Goal: Task Accomplishment & Management: Manage account settings

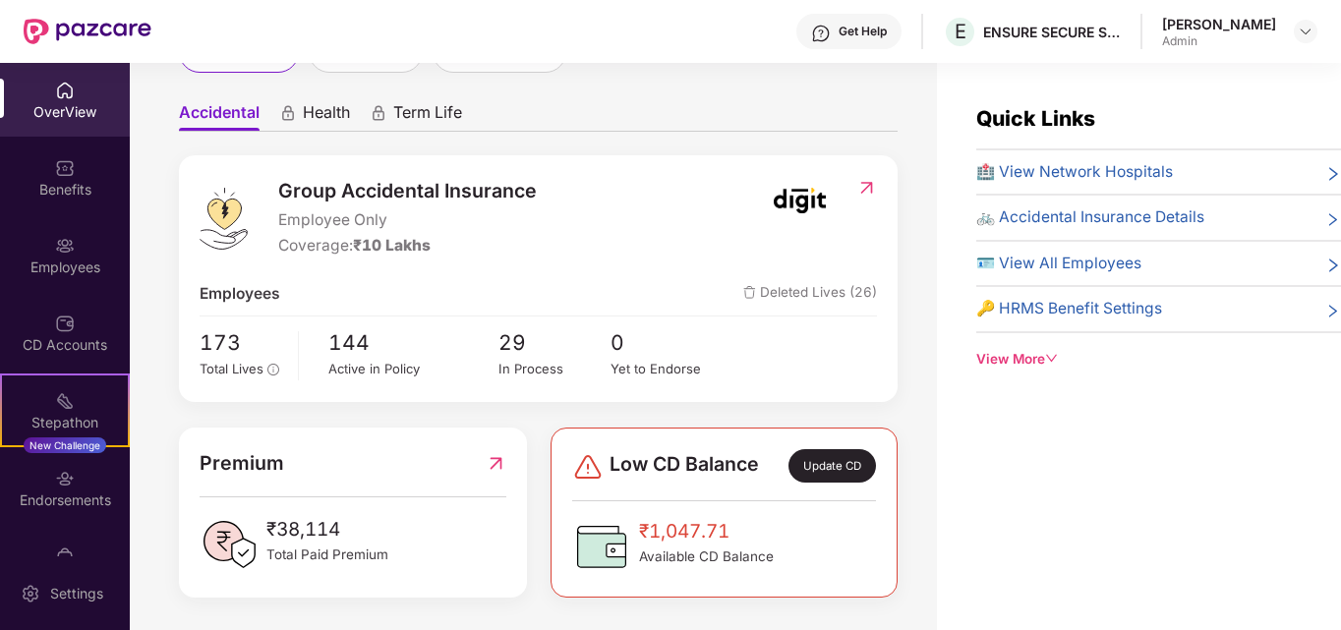
scroll to position [159, 0]
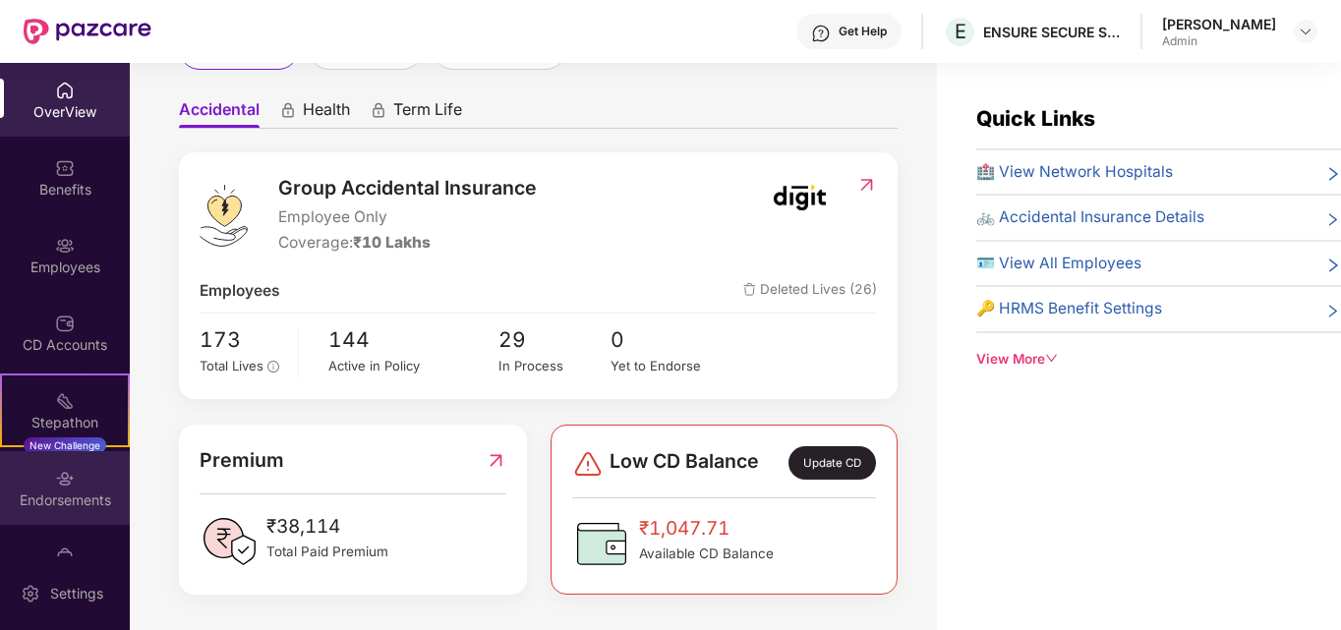
click at [68, 471] on img at bounding box center [65, 479] width 20 height 20
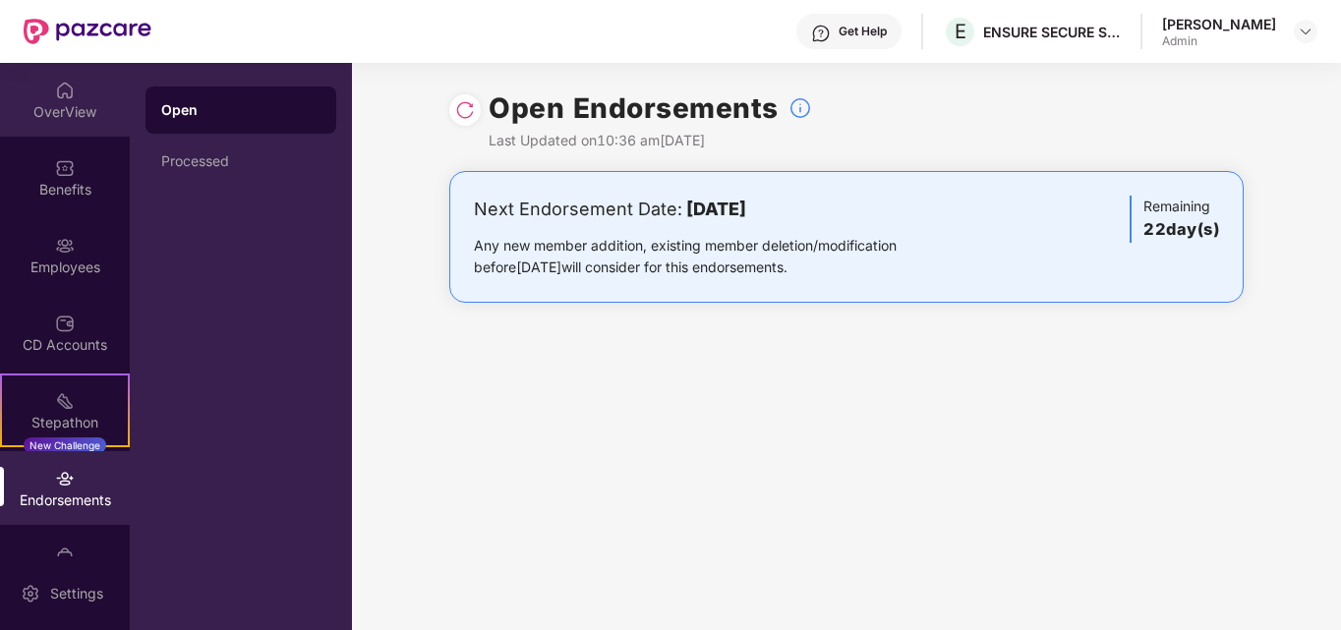
click at [65, 93] on img at bounding box center [65, 91] width 20 height 20
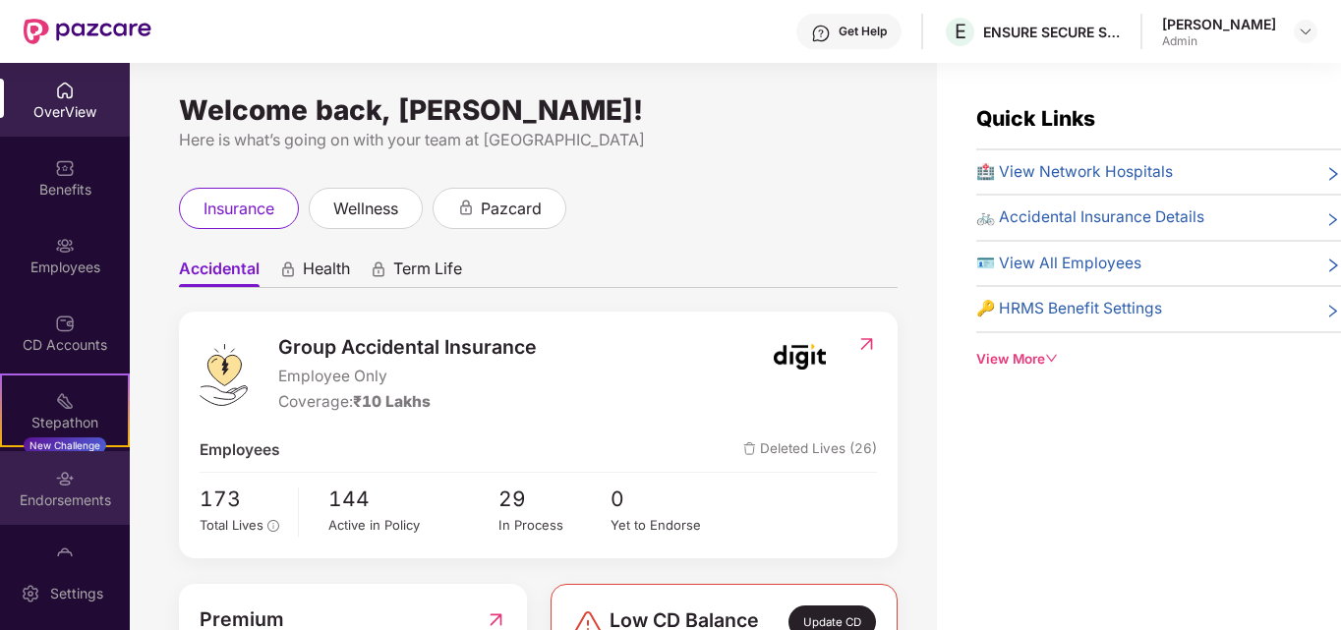
click at [42, 486] on div "Endorsements" at bounding box center [65, 488] width 130 height 74
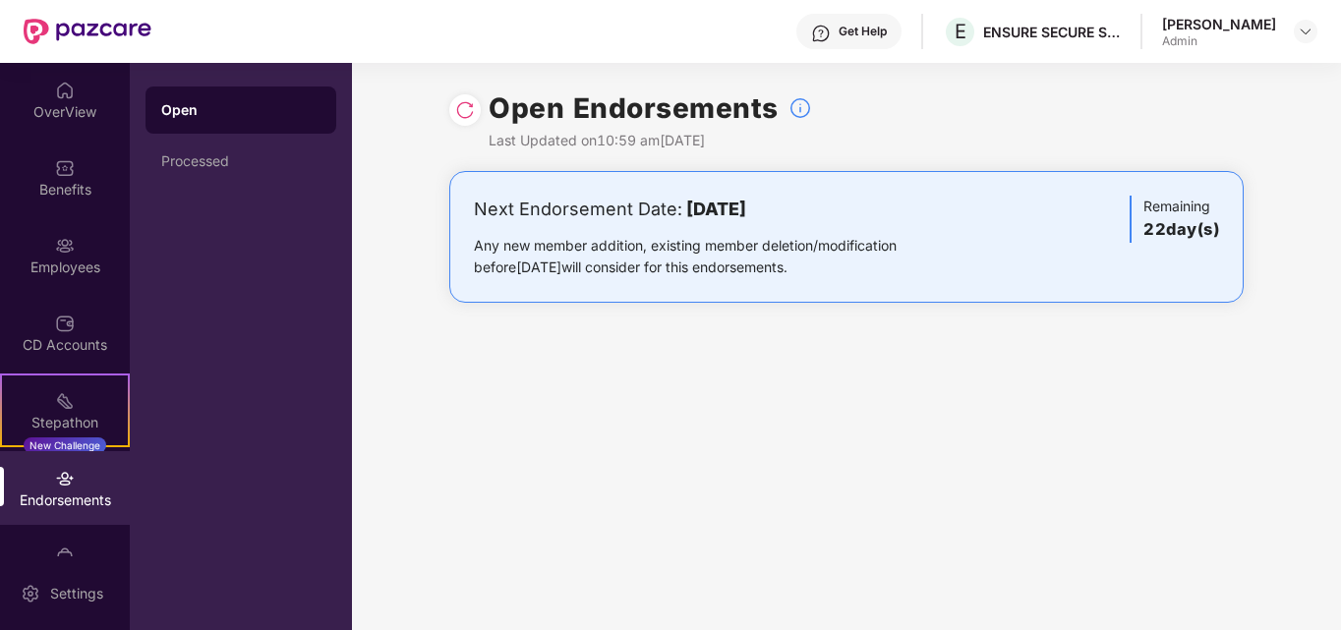
click at [715, 215] on b "[DATE]" at bounding box center [716, 209] width 60 height 21
click at [59, 497] on div "Endorsements" at bounding box center [65, 501] width 130 height 20
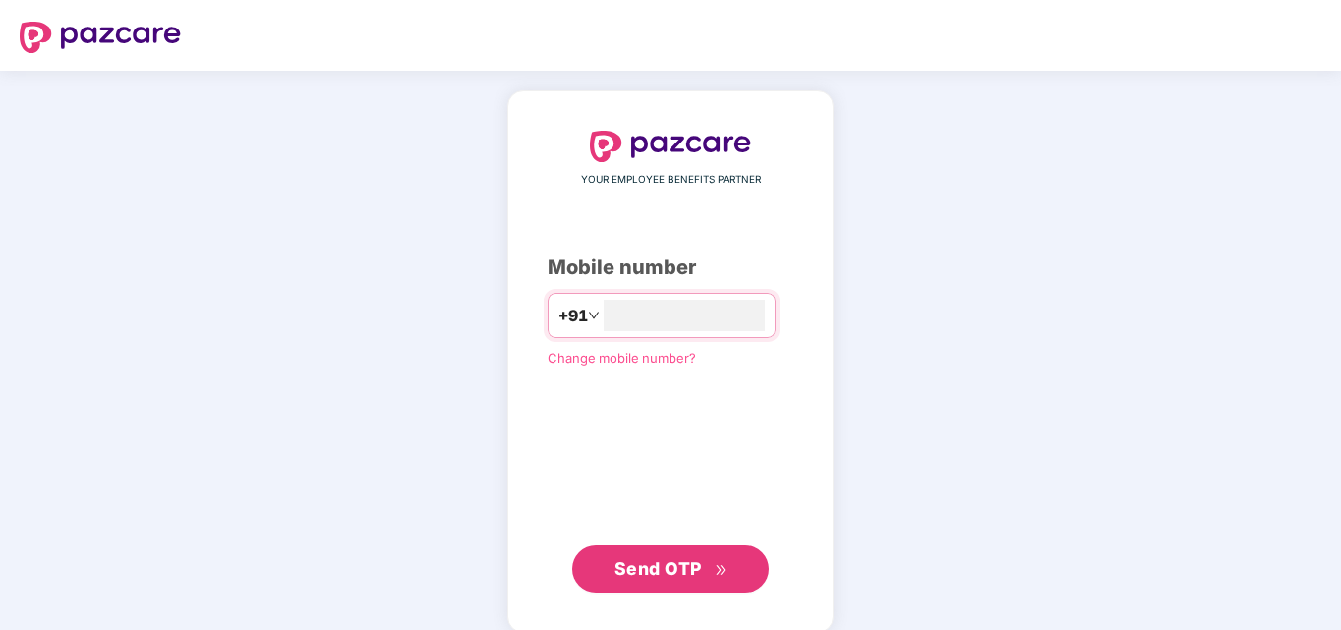
type input "**********"
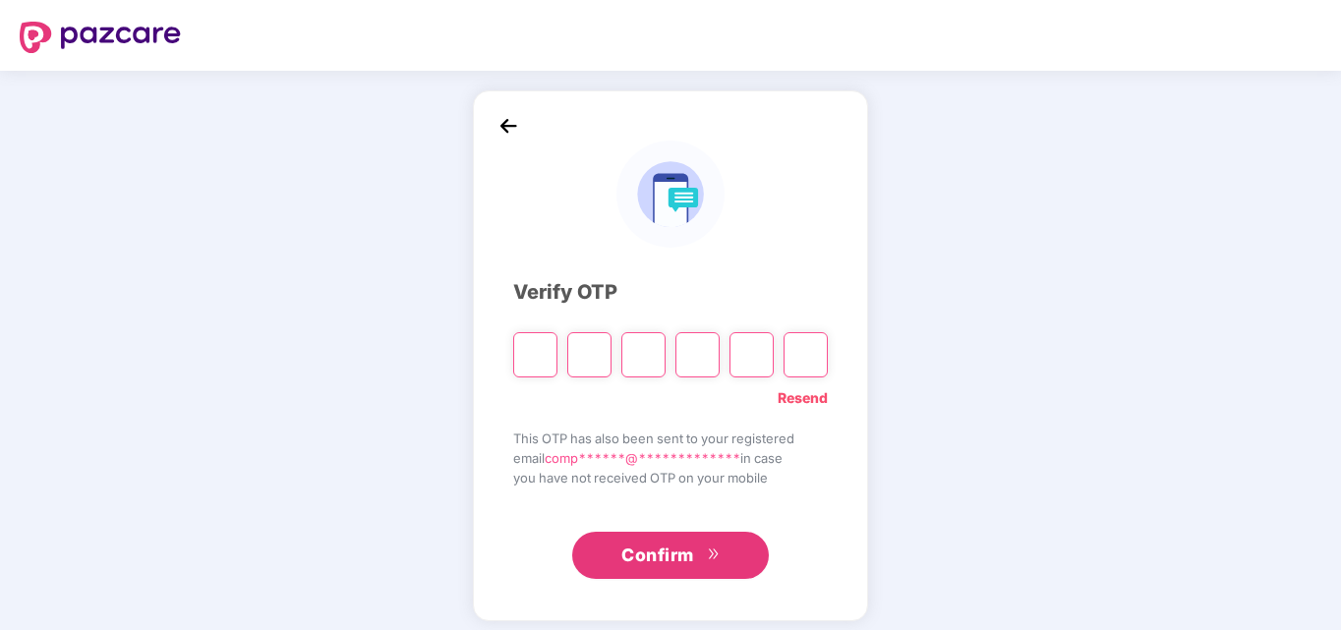
type input "*"
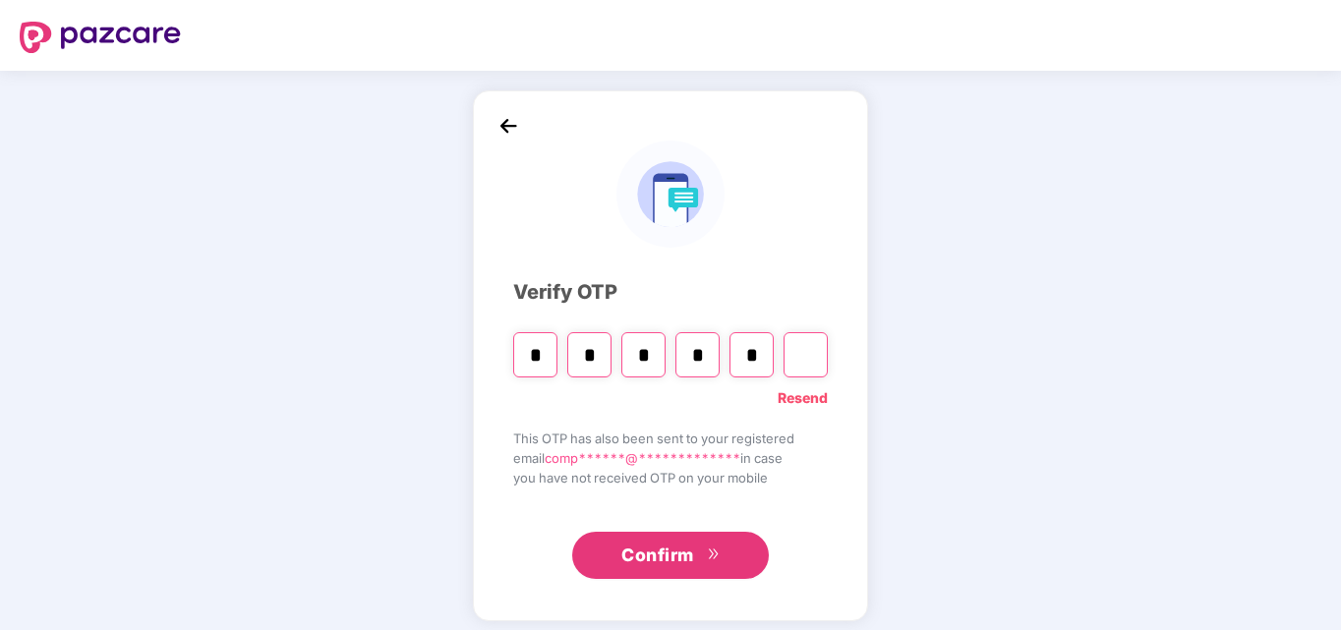
type input "*"
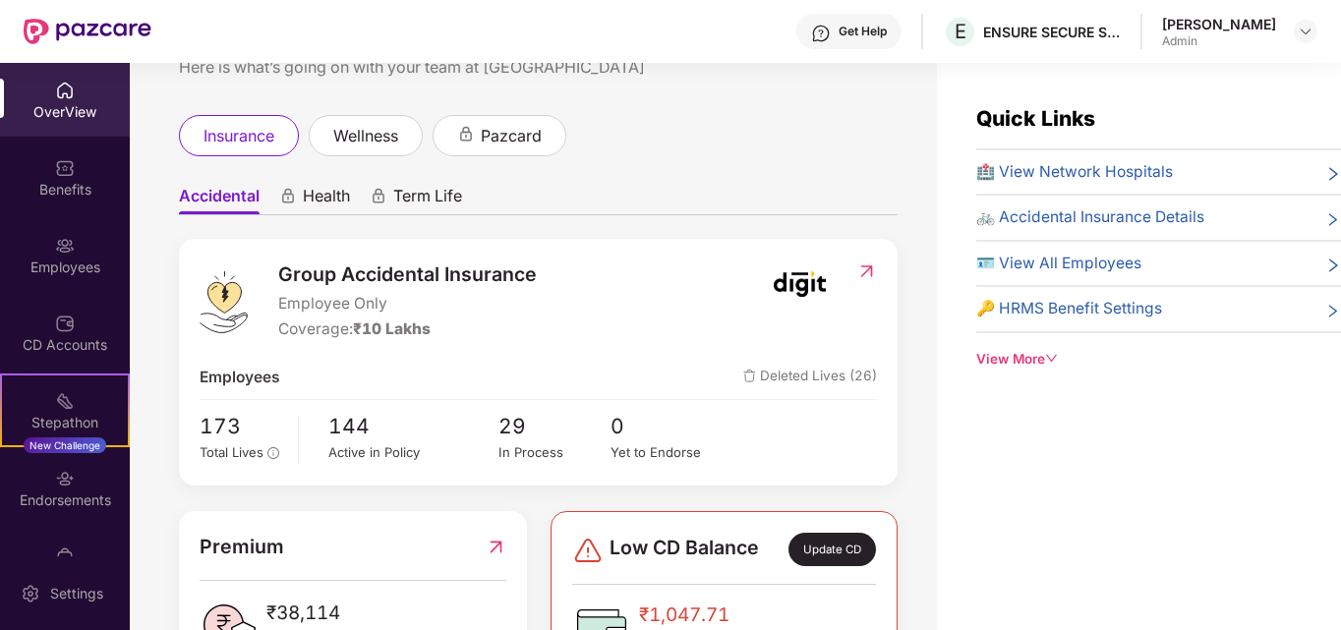
scroll to position [159, 0]
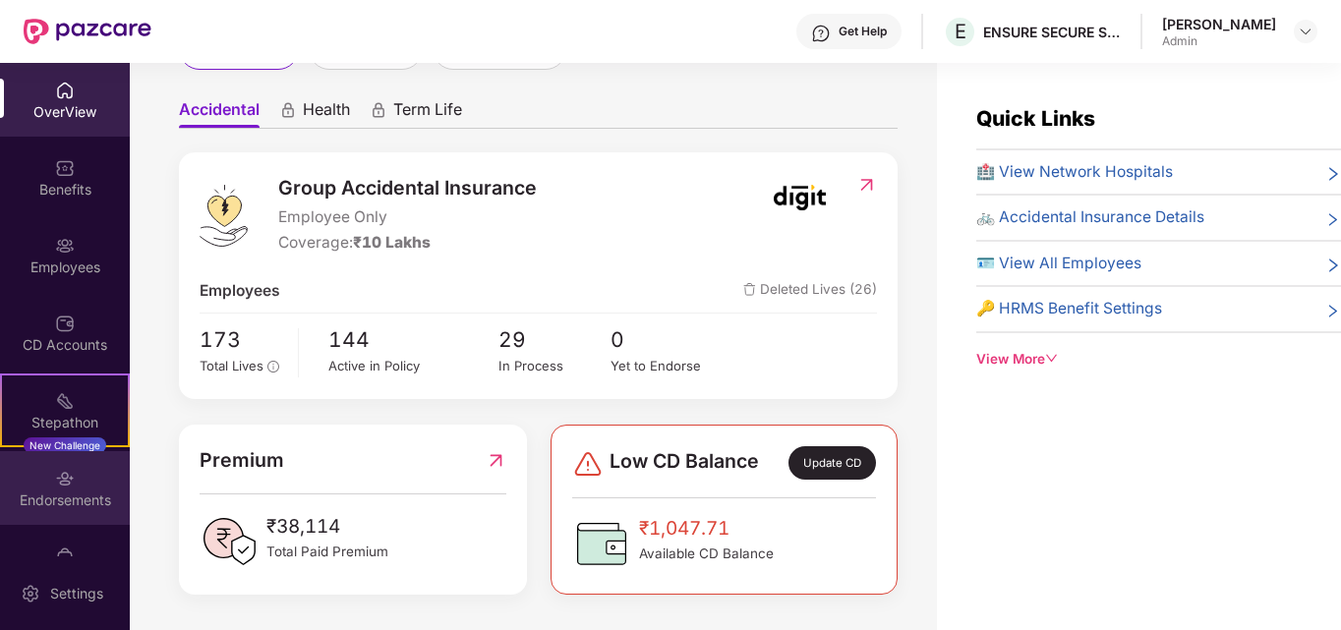
click at [77, 478] on div "Endorsements" at bounding box center [65, 488] width 130 height 74
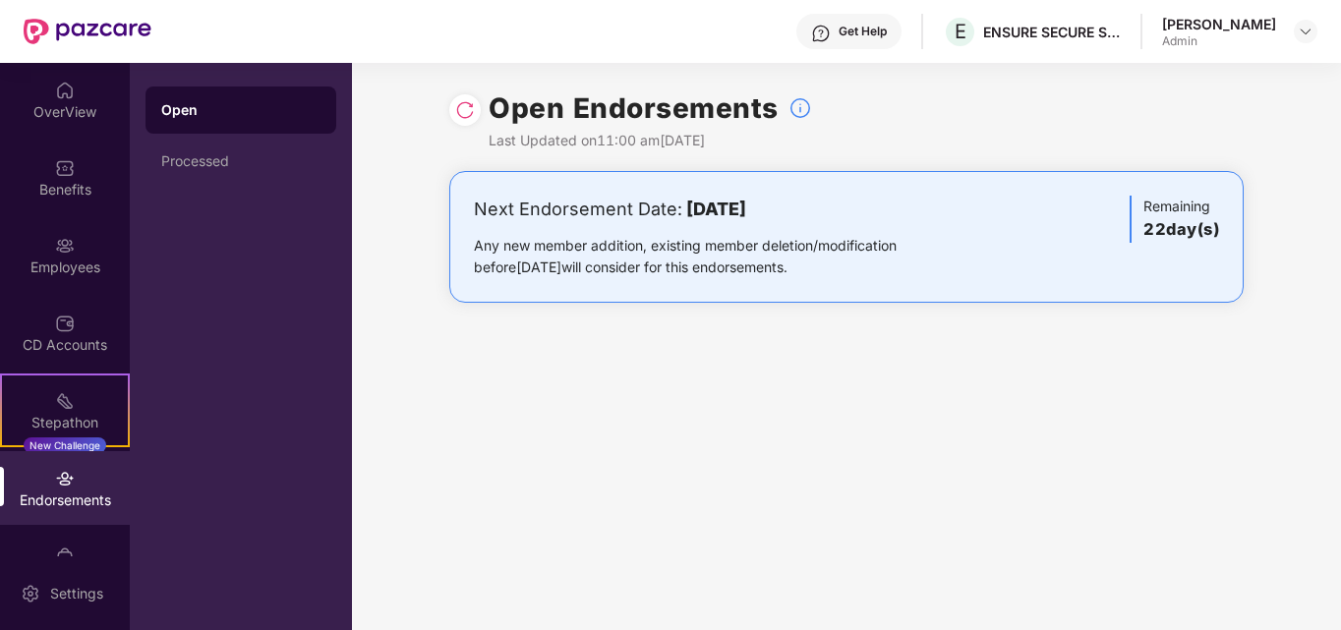
click at [746, 213] on b "[DATE]" at bounding box center [716, 209] width 60 height 21
drag, startPoint x: 1182, startPoint y: 223, endPoint x: 1159, endPoint y: 228, distance: 23.1
click at [1180, 223] on h3 "22 day(s)" at bounding box center [1181, 230] width 76 height 26
click at [1129, 230] on div "Remaining 22 day(s)" at bounding box center [1173, 219] width 89 height 47
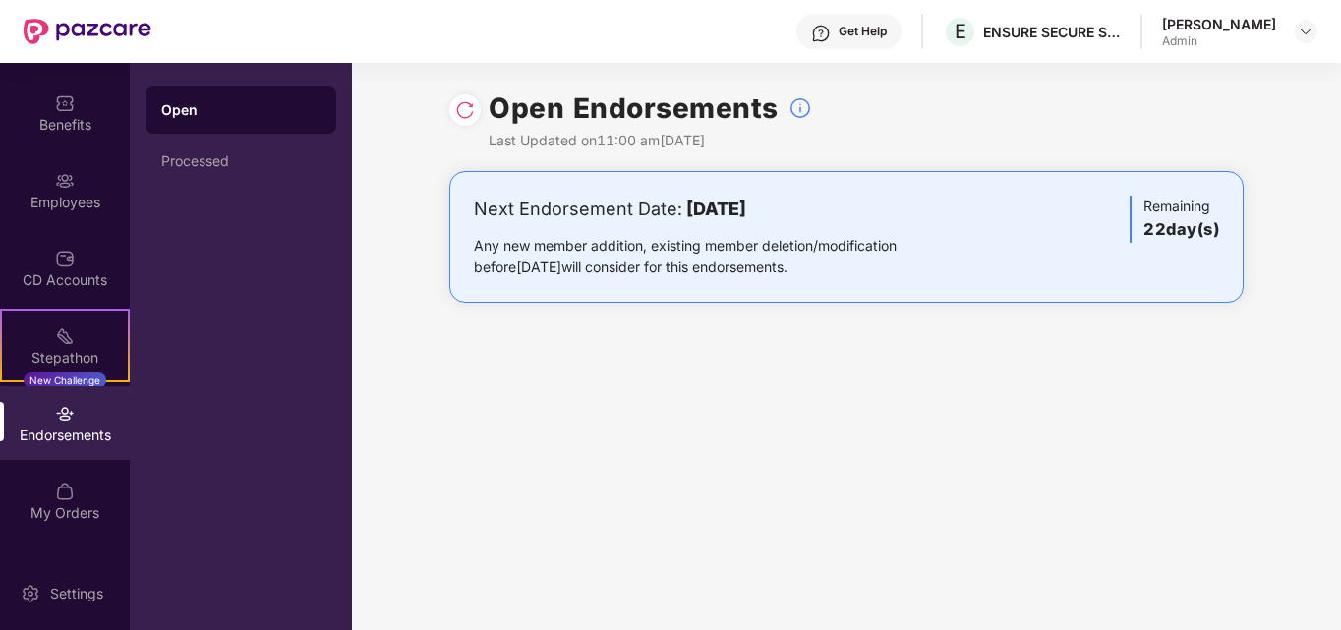
scroll to position [98, 0]
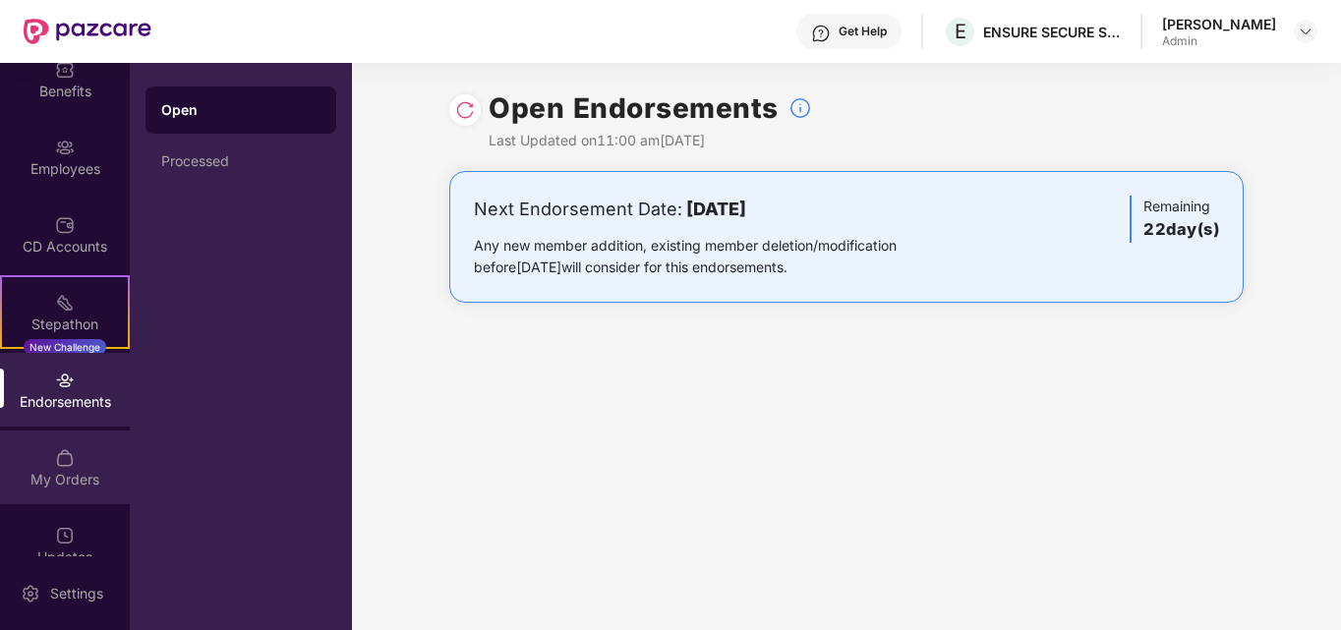
click at [55, 464] on img at bounding box center [65, 458] width 20 height 20
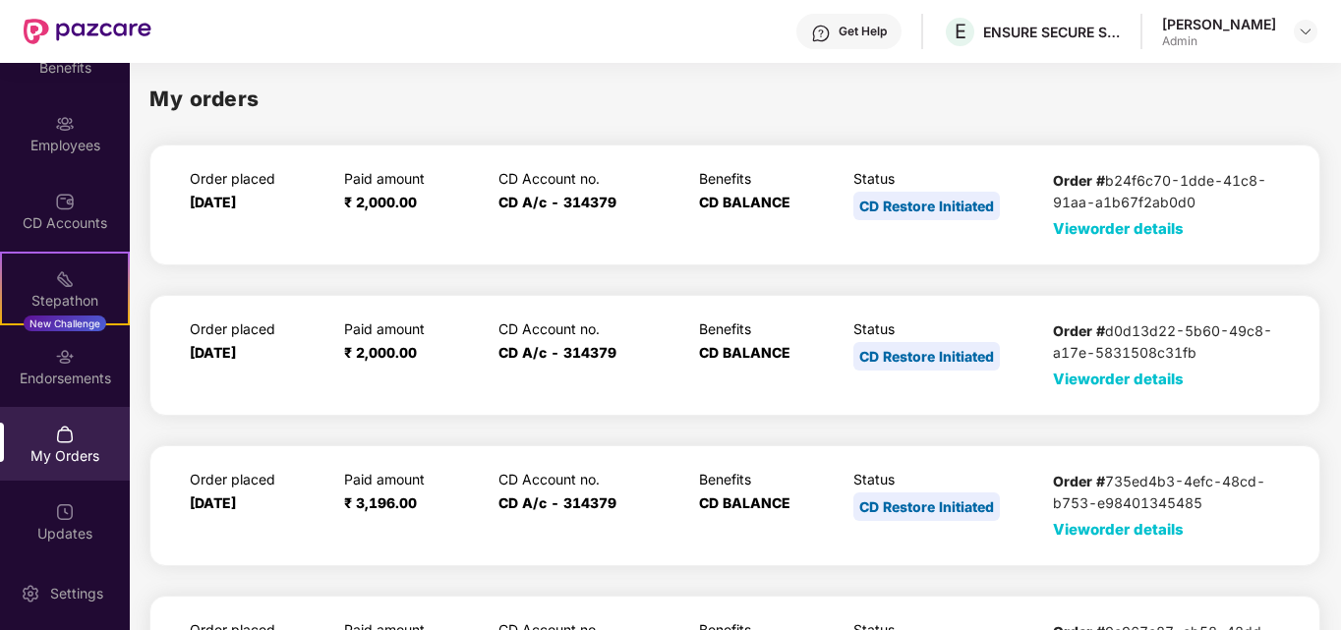
scroll to position [128, 0]
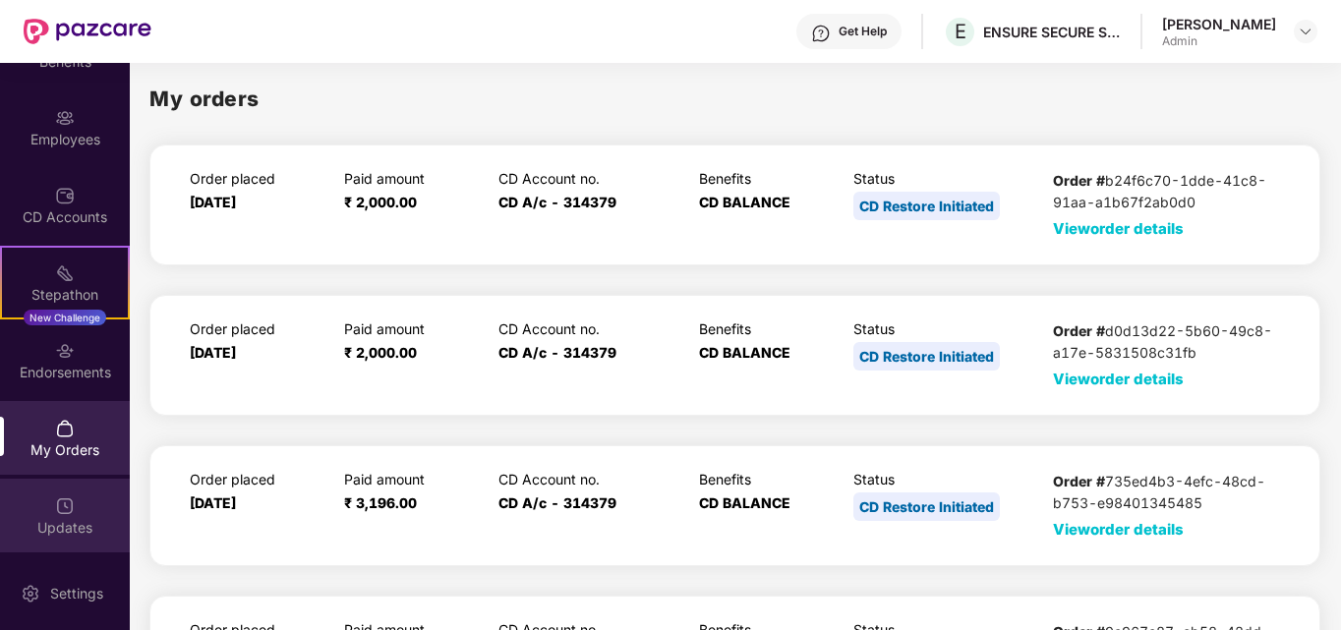
click at [50, 518] on div "Updates" at bounding box center [65, 528] width 130 height 20
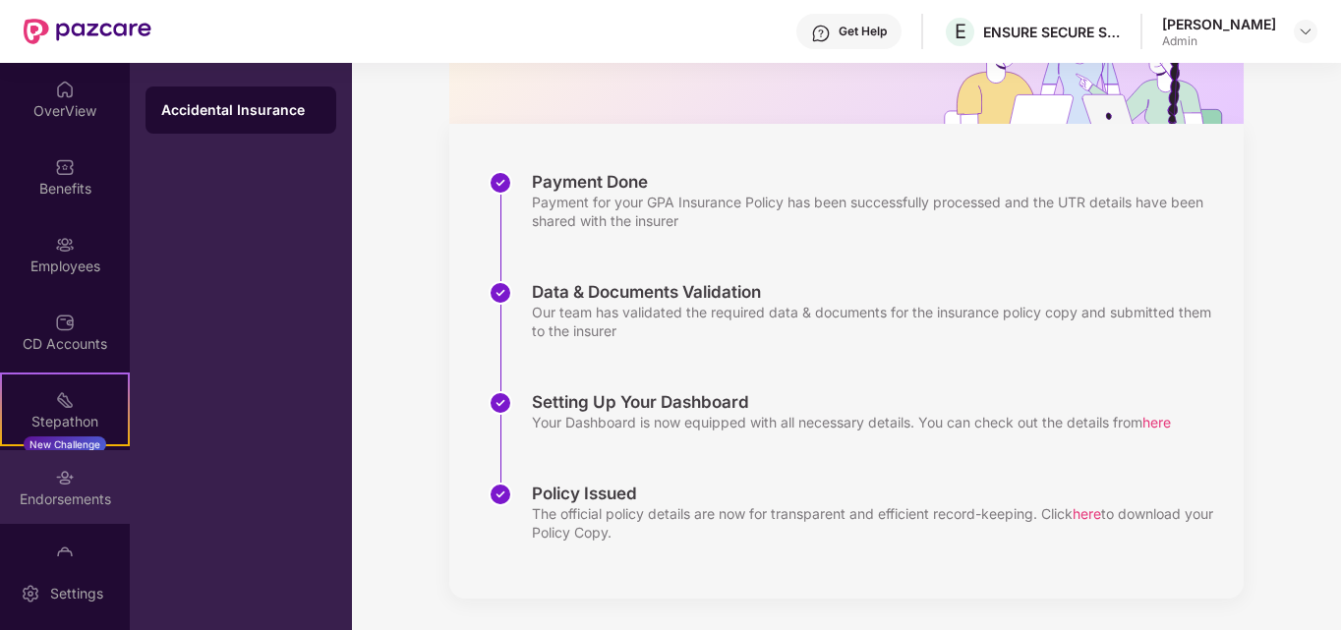
scroll to position [0, 0]
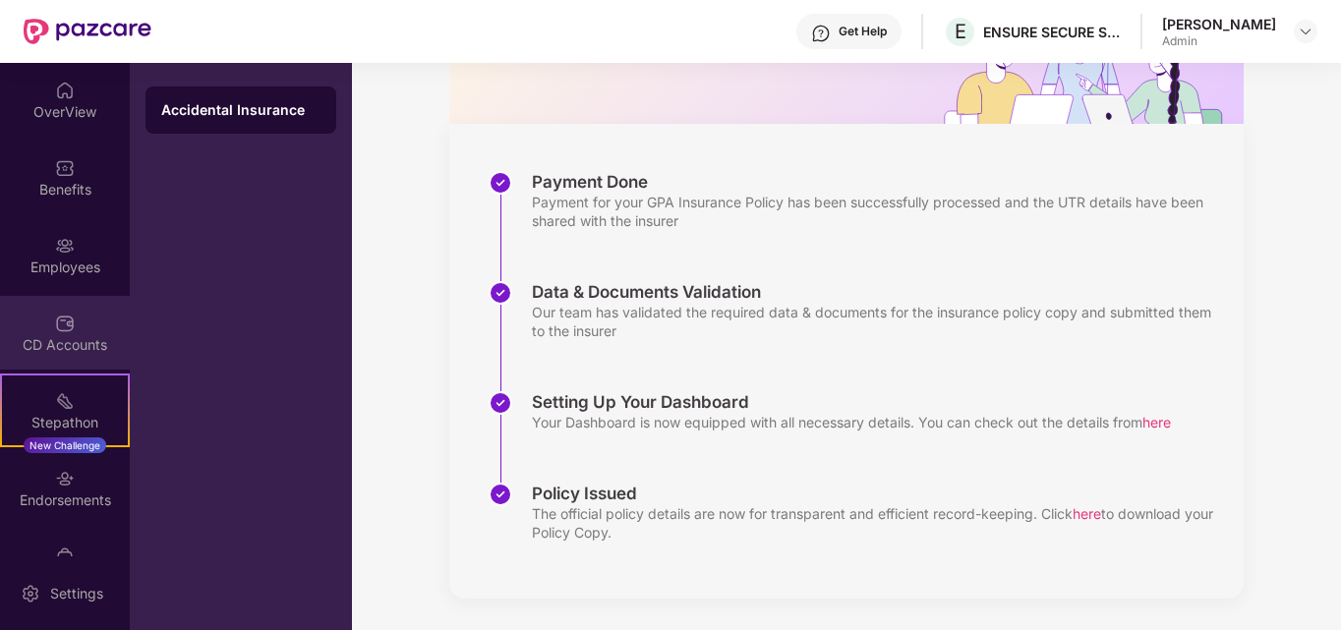
click at [81, 329] on div "CD Accounts" at bounding box center [65, 333] width 130 height 74
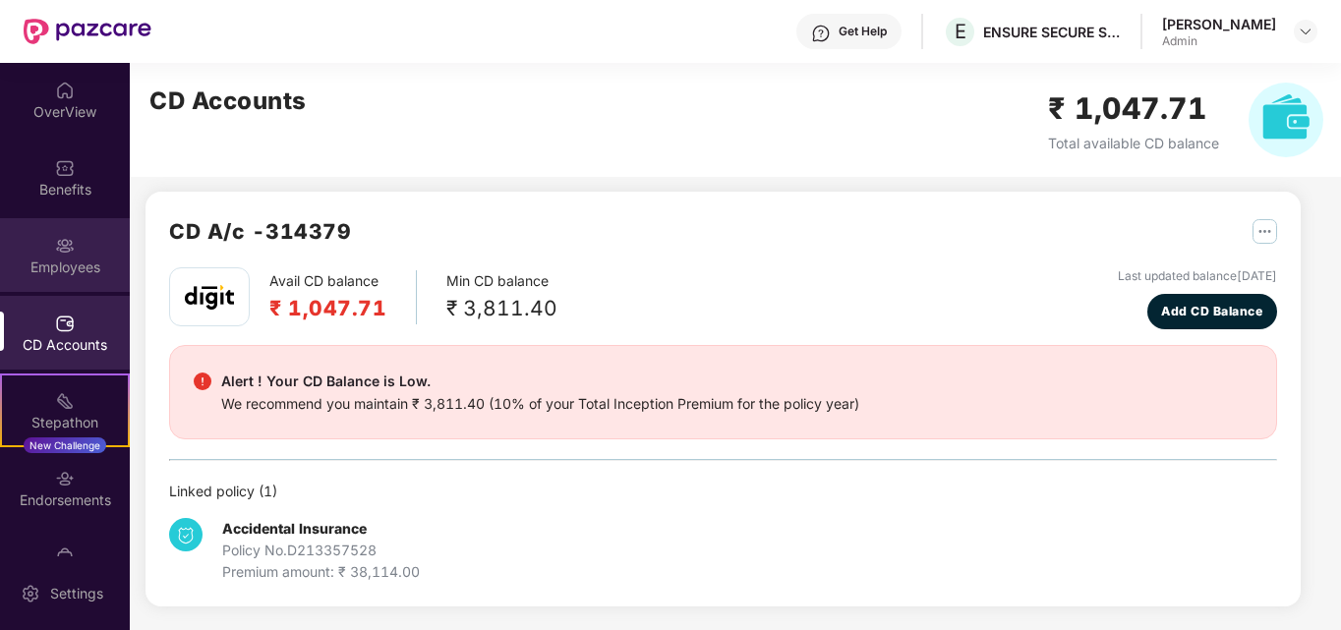
click at [74, 248] on div "Employees" at bounding box center [65, 255] width 130 height 74
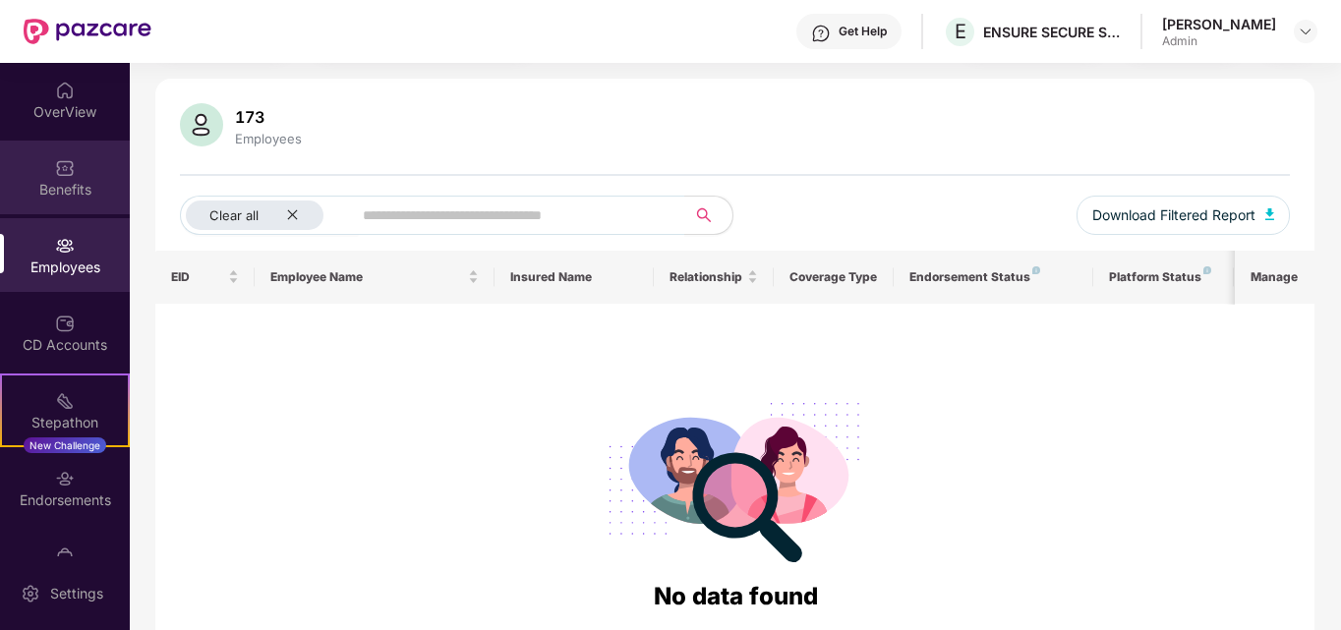
scroll to position [0, 0]
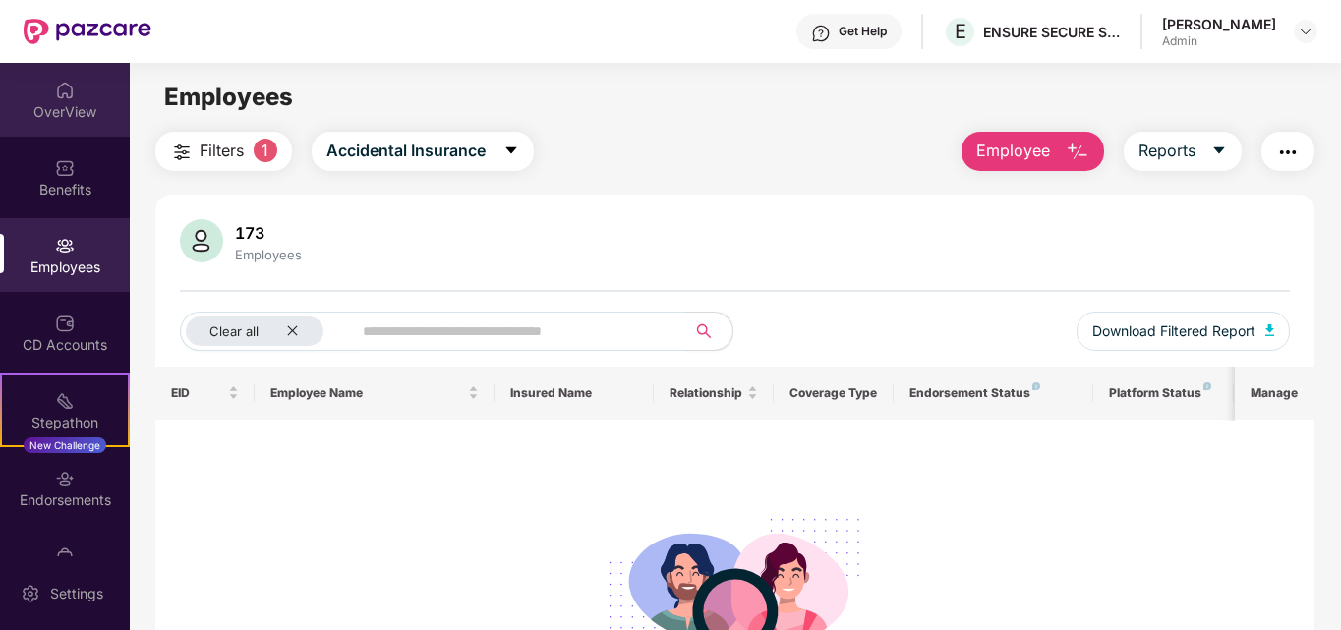
click at [70, 93] on img at bounding box center [65, 91] width 20 height 20
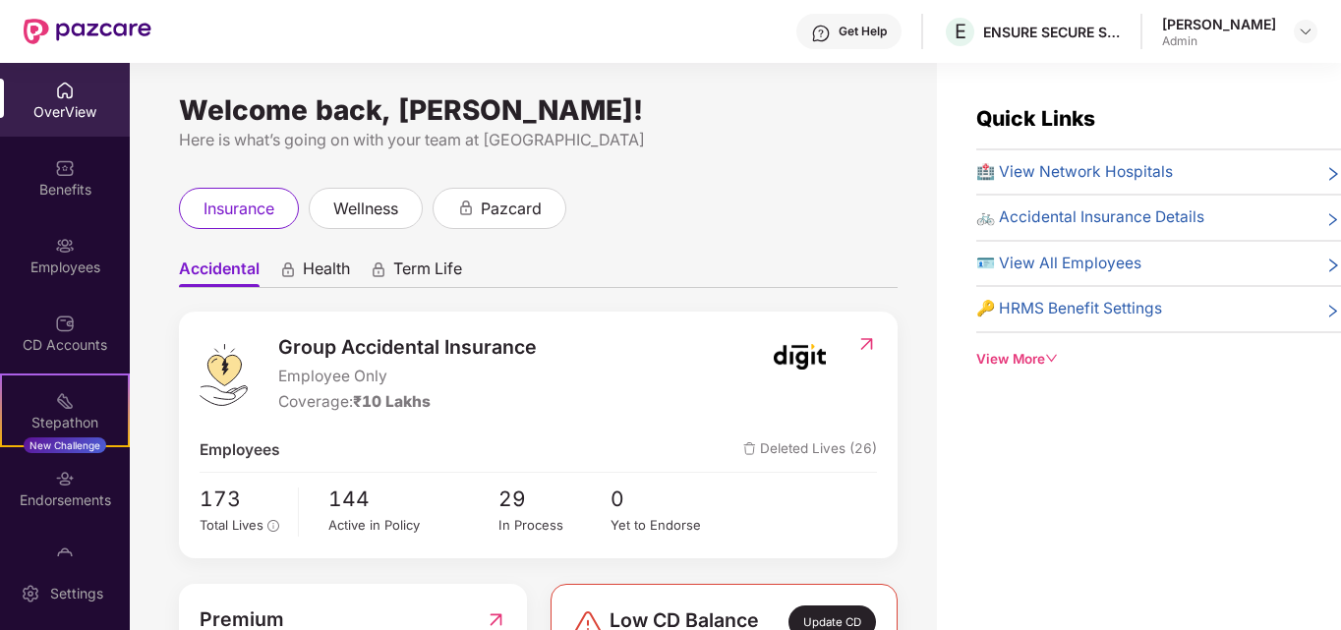
click at [1046, 264] on span "🪪 View All Employees" at bounding box center [1058, 264] width 165 height 24
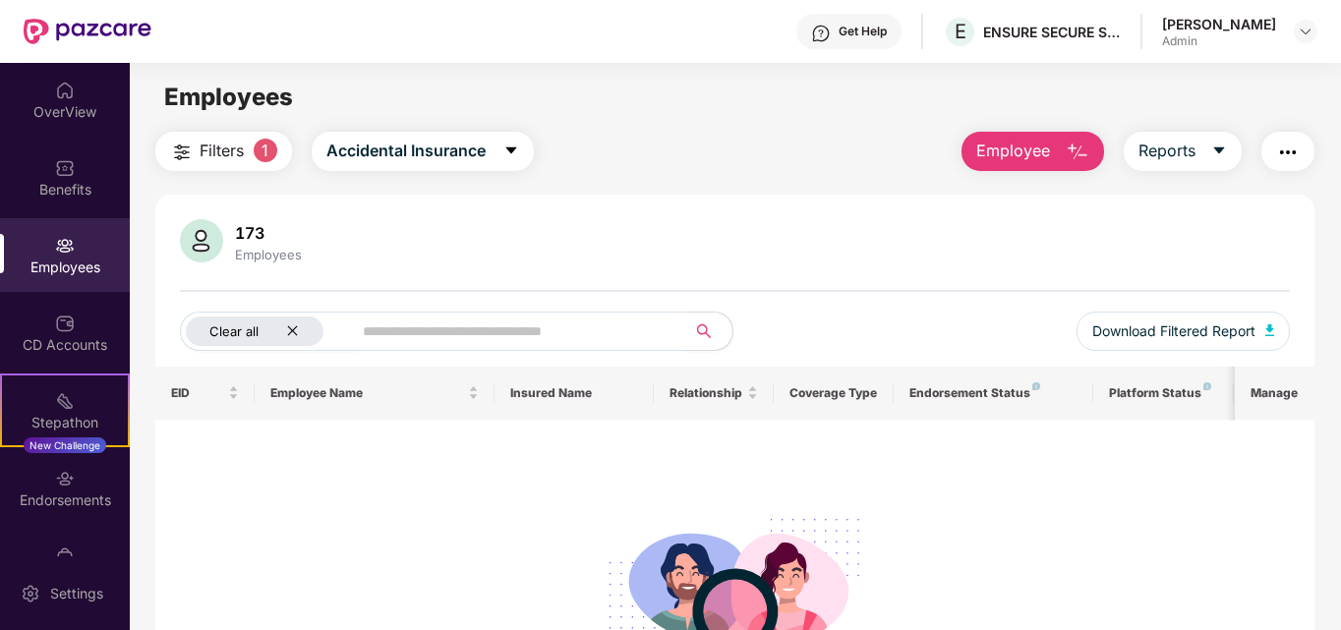
click at [296, 330] on icon "close" at bounding box center [292, 330] width 13 height 13
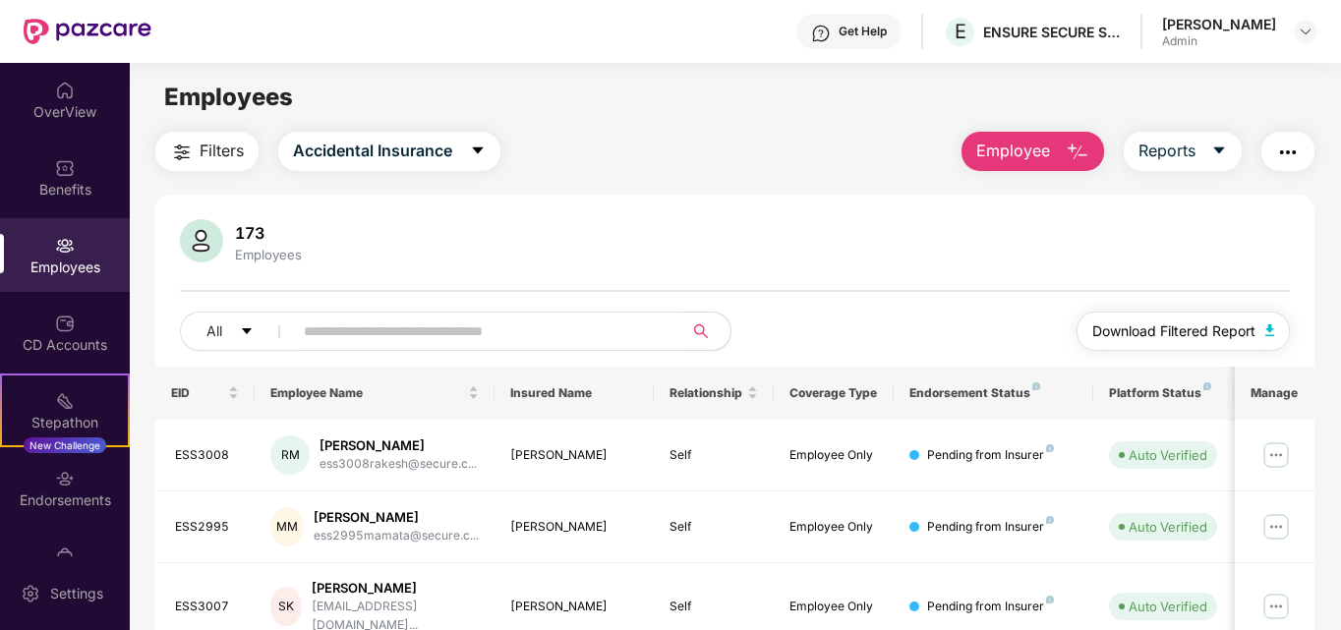
click at [1127, 326] on span "Download Filtered Report" at bounding box center [1173, 331] width 163 height 22
click at [76, 100] on div "OverView" at bounding box center [65, 100] width 130 height 74
